Goal: Book appointment/travel/reservation

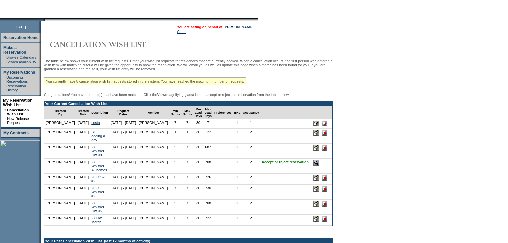
scroll to position [80, 0]
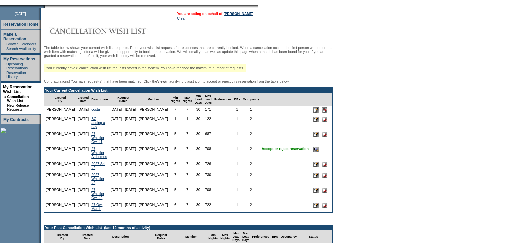
click at [319, 152] on input "image" at bounding box center [317, 150] width 6 height 6
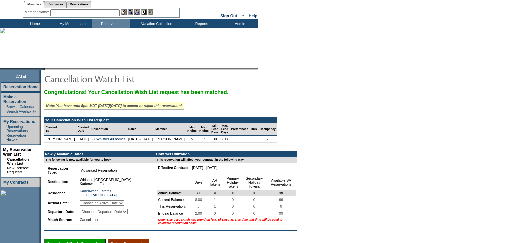
scroll to position [80, 0]
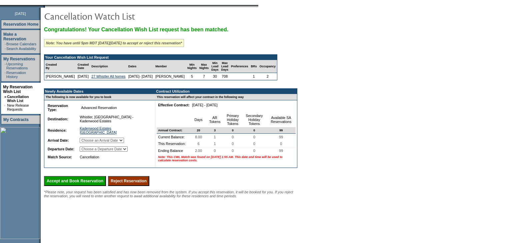
click at [124, 143] on select "Choose an Arrival Date [DATE] [DATE] [DATE] [DATE] [DATE] [DATE]" at bounding box center [102, 140] width 44 height 5
select select "[DATE]"
click at [87, 142] on select "Choose an Arrival Date [DATE] [DATE] [DATE] [DATE] [DATE] [DATE]" at bounding box center [102, 140] width 44 height 5
click at [128, 152] on select "Choose a Departure Date [DATE] [DATE] [DATE] [DATE] [DATE] [DATE]" at bounding box center [104, 148] width 48 height 5
select select "[DATE]"
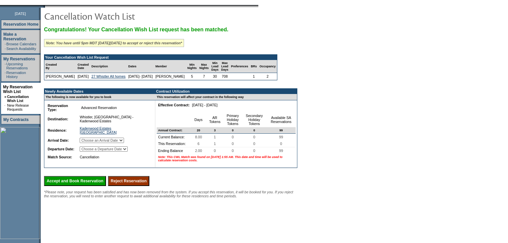
click at [88, 152] on select "Choose a Departure Date [DATE] [DATE] [DATE] [DATE] [DATE] [DATE]" at bounding box center [104, 148] width 48 height 5
drag, startPoint x: 91, startPoint y: 201, endPoint x: 276, endPoint y: 21, distance: 257.8
click at [91, 186] on input "Accept and Book Reservation" at bounding box center [75, 181] width 62 height 10
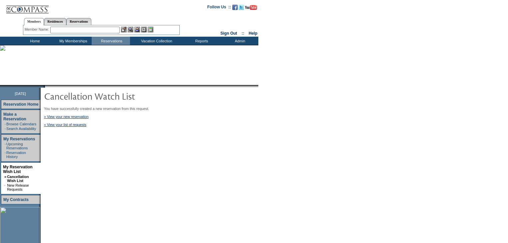
click at [37, 40] on td "Home" at bounding box center [34, 41] width 38 height 8
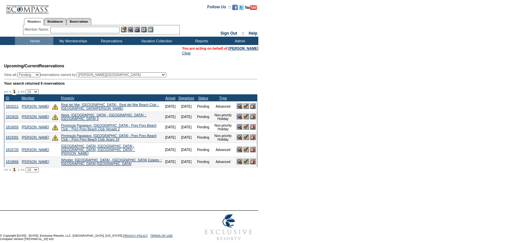
click at [245, 163] on img at bounding box center [246, 162] width 6 height 6
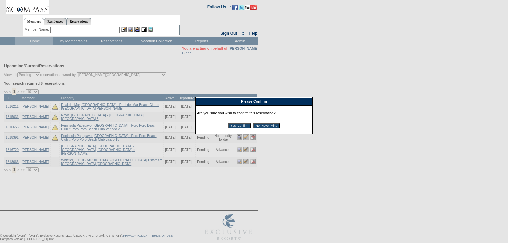
click at [241, 127] on input "Yes, Confirm" at bounding box center [239, 125] width 23 height 5
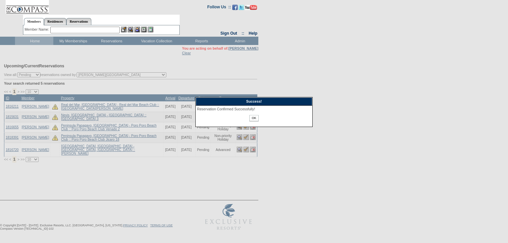
click at [254, 119] on input "OK" at bounding box center [254, 118] width 9 height 6
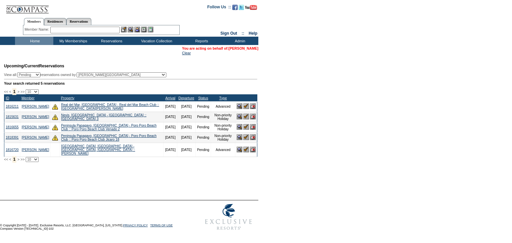
click at [233, 48] on link "[PERSON_NAME]" at bounding box center [244, 48] width 30 height 4
